Goal: Transaction & Acquisition: Subscribe to service/newsletter

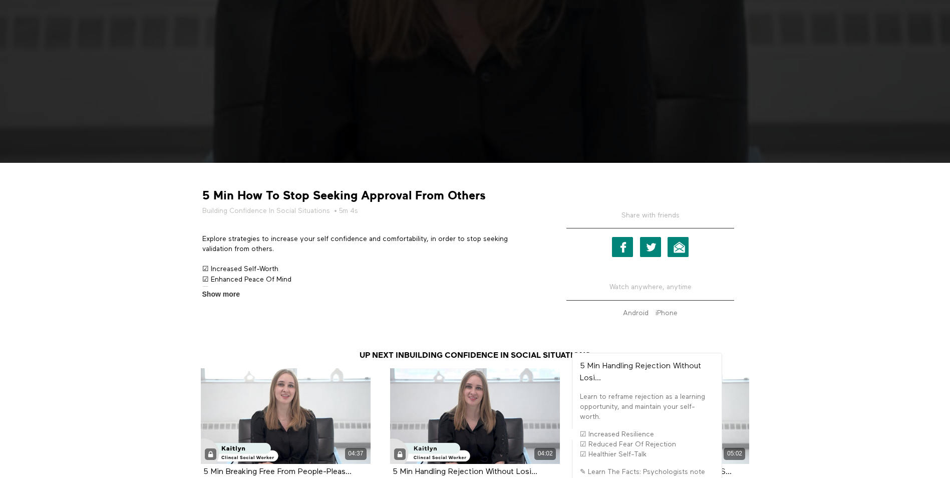
scroll to position [97, 0]
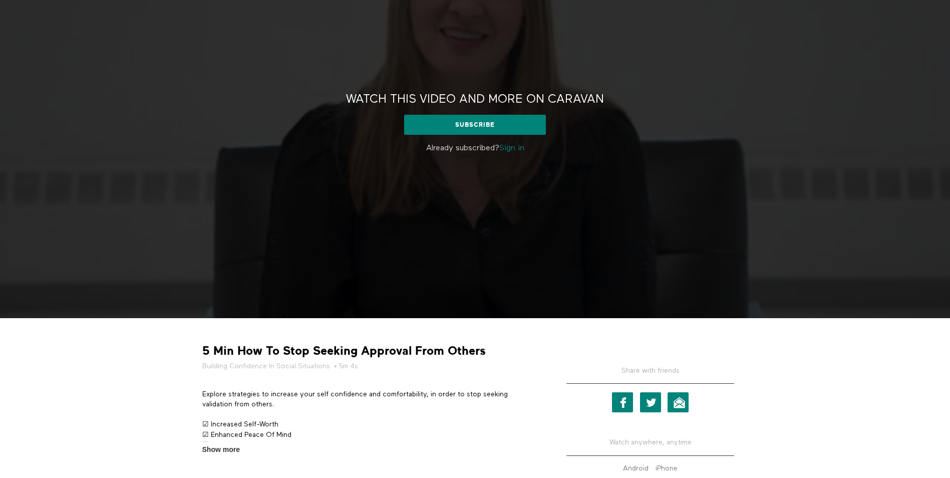
click at [301, 392] on p "Explore strategies to increase your self confidence and comfortability, in orde…" at bounding box center [370, 399] width 336 height 21
click at [515, 145] on link "Sign in" at bounding box center [512, 148] width 25 height 8
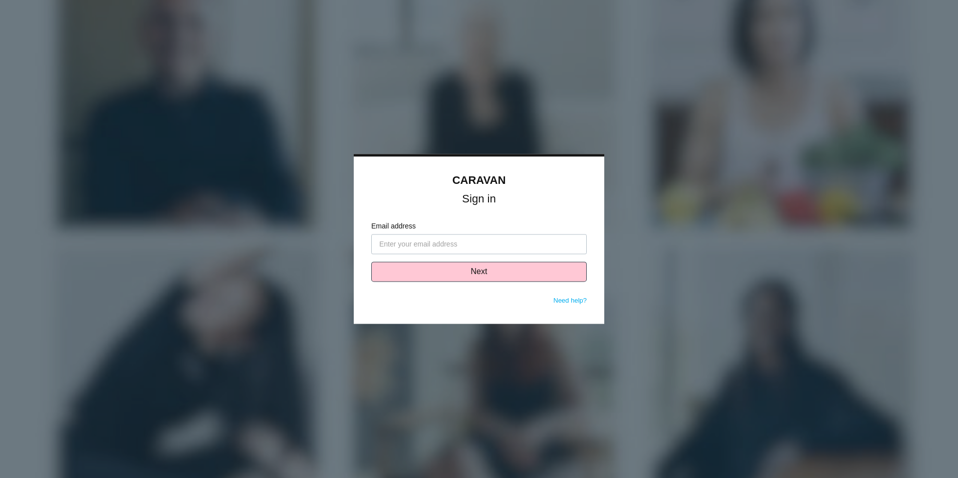
click at [461, 241] on input "Email address" at bounding box center [478, 244] width 215 height 20
type input "[EMAIL_ADDRESS][DOMAIN_NAME]"
click at [482, 271] on button "Next" at bounding box center [478, 272] width 215 height 20
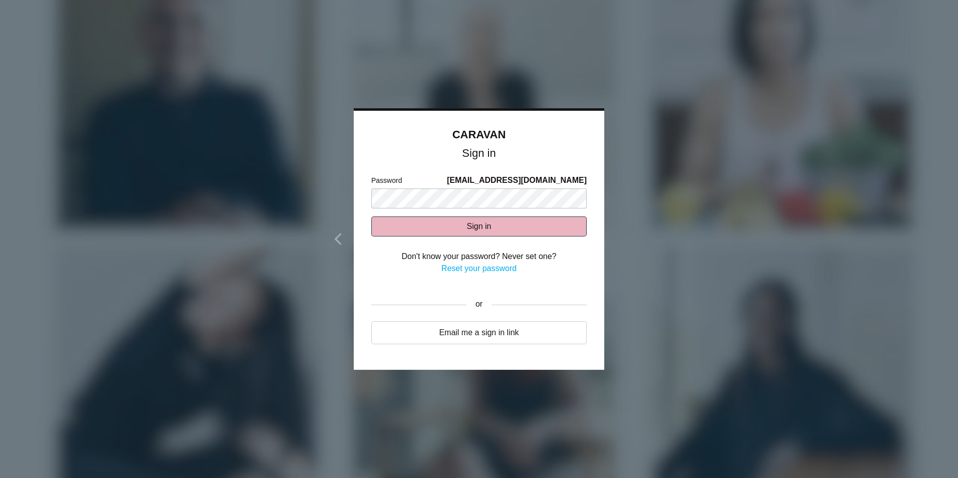
click at [547, 231] on button "Sign in" at bounding box center [478, 226] width 215 height 20
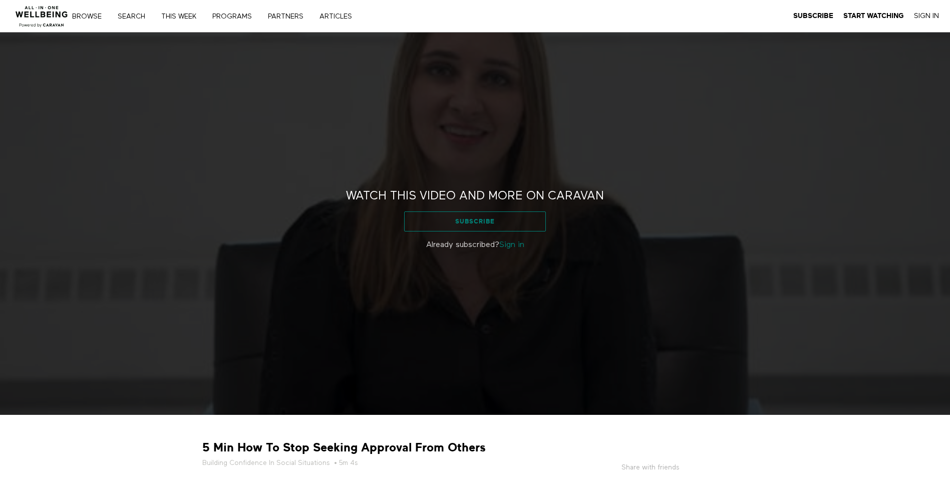
click at [482, 215] on link "Subscribe" at bounding box center [475, 221] width 142 height 20
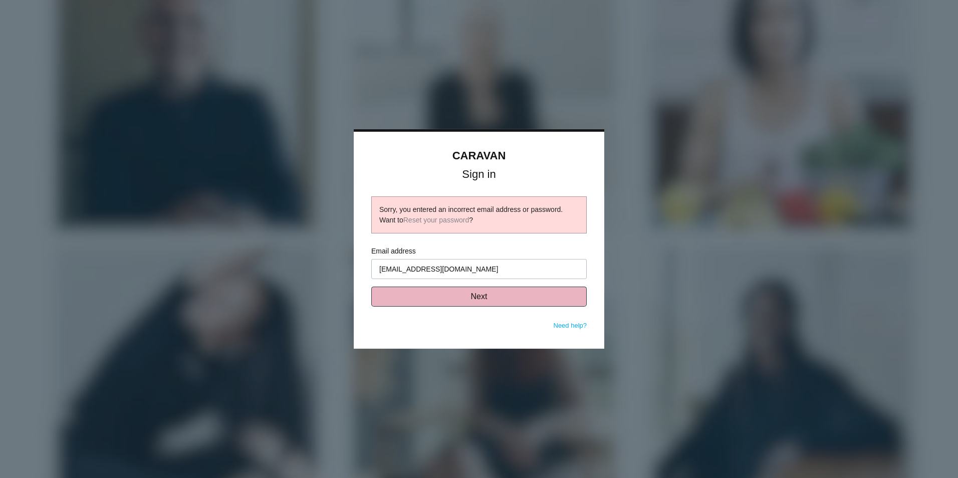
click at [545, 303] on button "Next" at bounding box center [478, 297] width 215 height 20
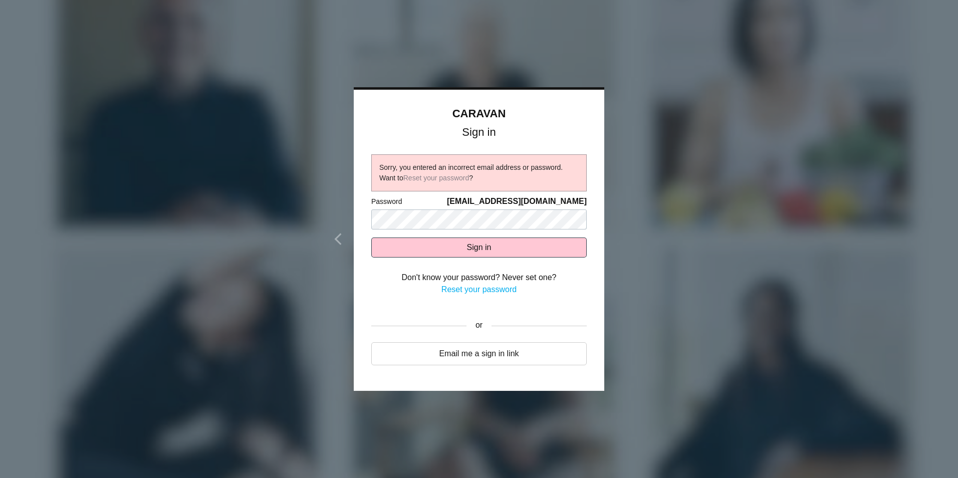
click at [475, 290] on link "Reset your password" at bounding box center [478, 289] width 75 height 9
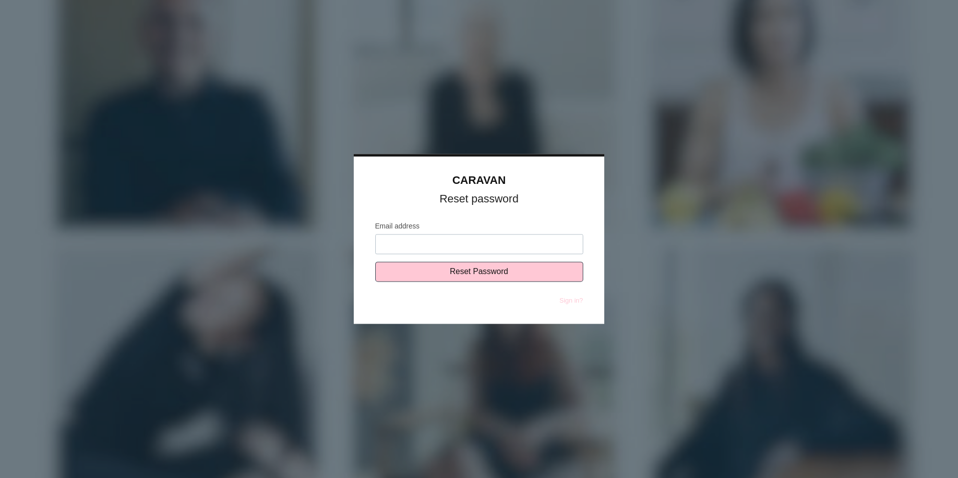
click at [459, 245] on input "Email address" at bounding box center [479, 244] width 208 height 20
type input "[EMAIL_ADDRESS][DOMAIN_NAME]"
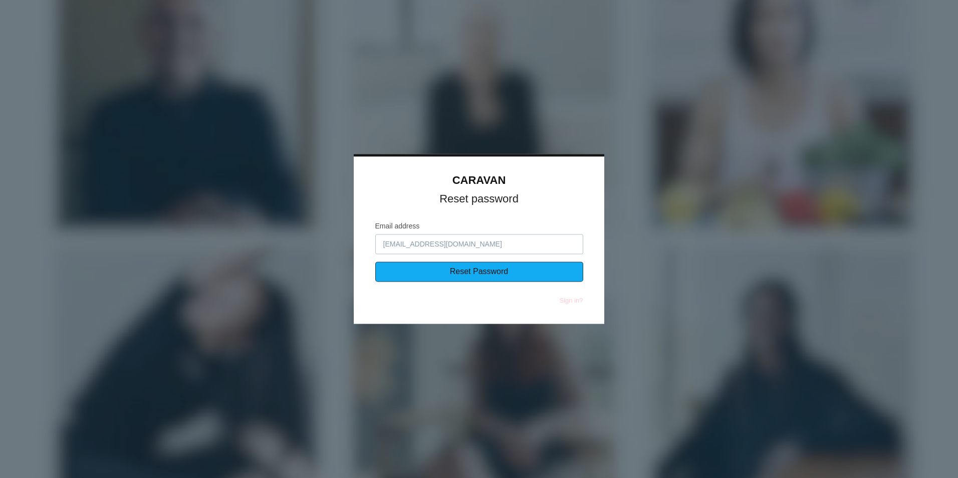
click at [470, 269] on input "Reset Password" at bounding box center [479, 272] width 208 height 20
type input "Sending..."
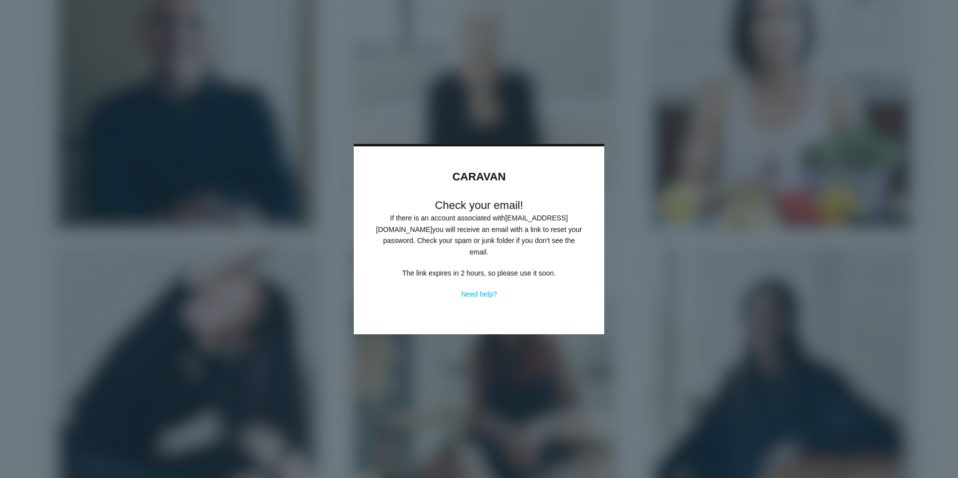
click at [488, 229] on p "If there is an account associated with tbotadmin@tampico.com you will receive a…" at bounding box center [479, 235] width 212 height 45
click at [751, 213] on div at bounding box center [479, 239] width 958 height 478
click at [473, 238] on p "If there is an account associated with tbotadmin@tampico.com you will receive a…" at bounding box center [479, 235] width 212 height 45
click at [467, 290] on link "Need help?" at bounding box center [479, 294] width 36 height 8
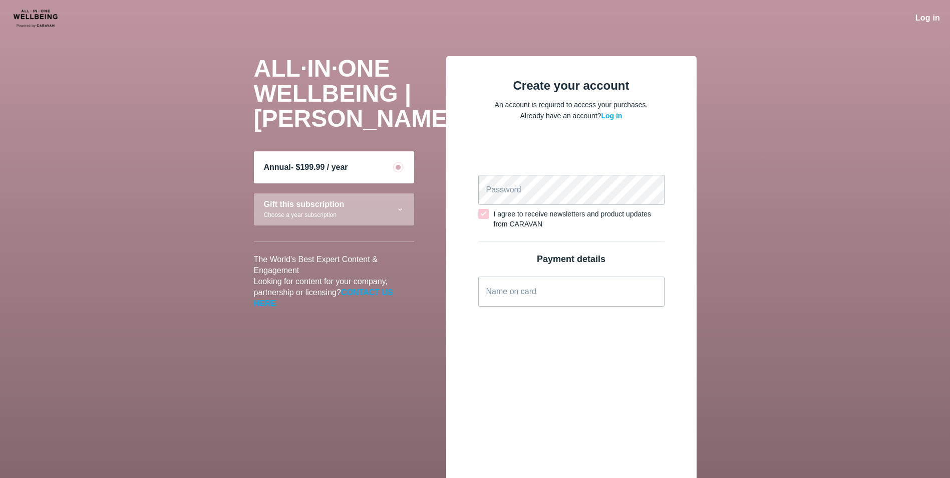
click at [818, 187] on main "ALL·IN·ONE WELLBEING | CARAVAN Annual - $199.99 / year Gift this subscription C…" at bounding box center [475, 413] width 950 height 754
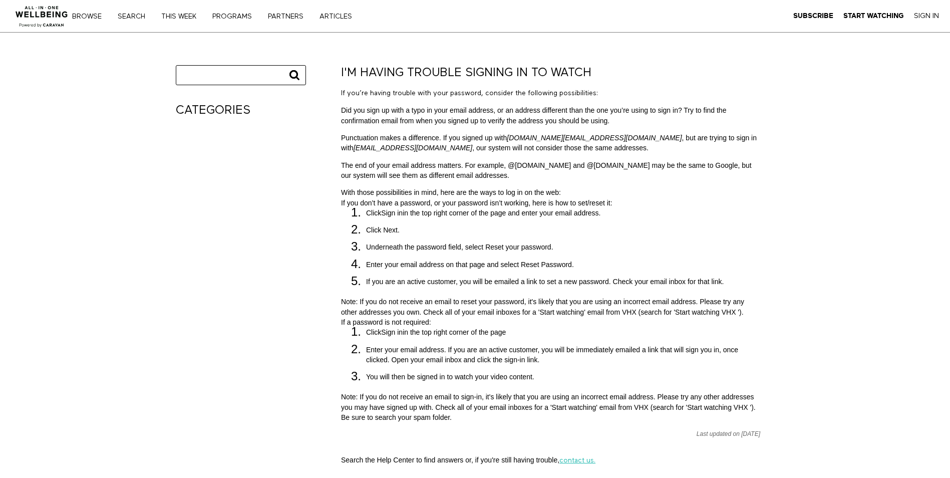
click at [467, 140] on li "Punctuation makes a difference. If you signed up with [DOMAIN_NAME][EMAIL_ADDRE…" at bounding box center [550, 143] width 419 height 21
